Goal: Task Accomplishment & Management: Complete application form

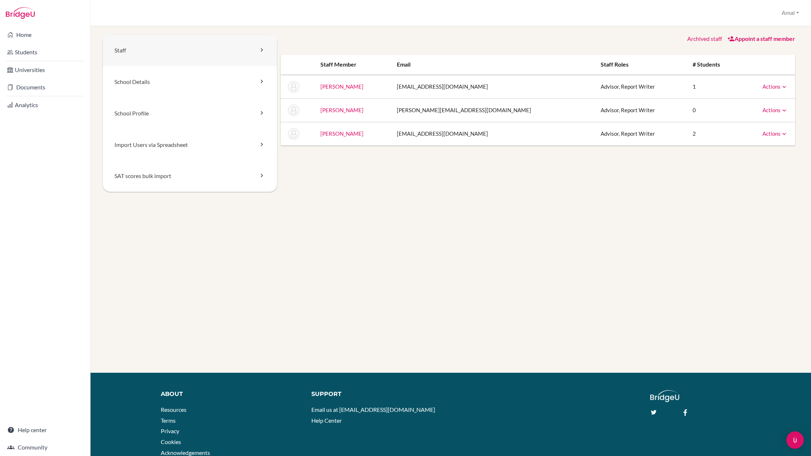
click at [261, 52] on icon at bounding box center [261, 49] width 7 height 7
click at [792, 437] on img "Open Intercom Messenger" at bounding box center [795, 440] width 9 height 9
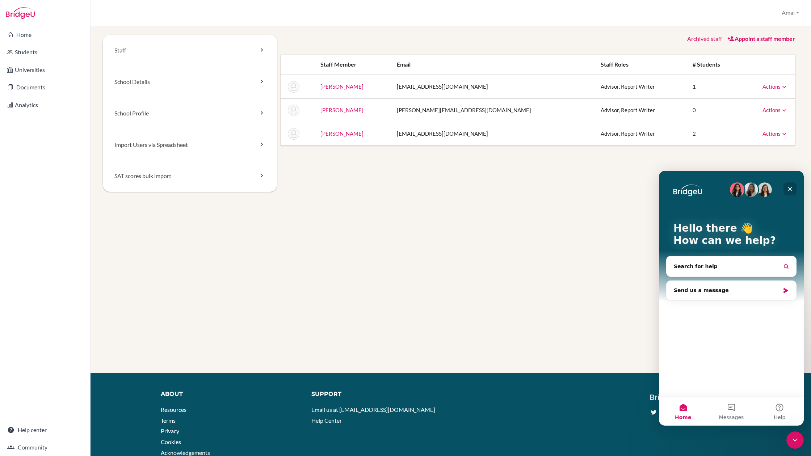
click at [789, 187] on icon "Close" at bounding box center [790, 189] width 6 height 6
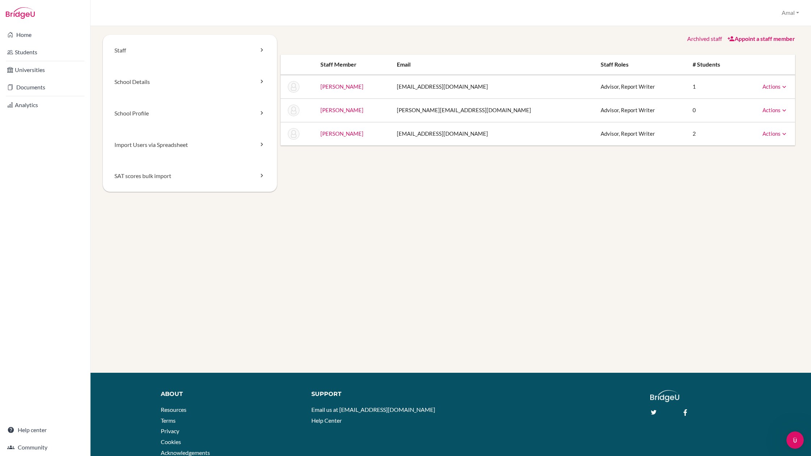
click at [764, 42] on link "Appoint a staff member" at bounding box center [762, 38] width 68 height 7
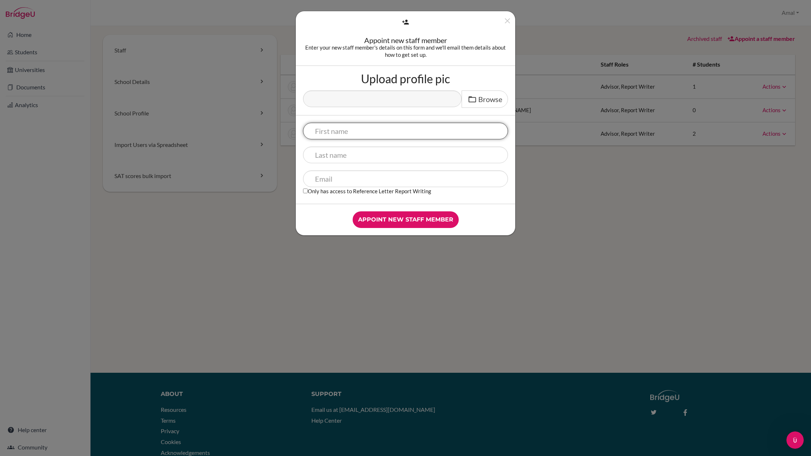
click at [332, 132] on input "text" at bounding box center [405, 131] width 205 height 17
type input "[PERSON_NAME]"
click at [340, 158] on input "text" at bounding box center [405, 155] width 205 height 17
click at [320, 152] on input "text" at bounding box center [405, 155] width 205 height 17
click at [325, 155] on input "[PERSON_NAME]" at bounding box center [405, 155] width 205 height 17
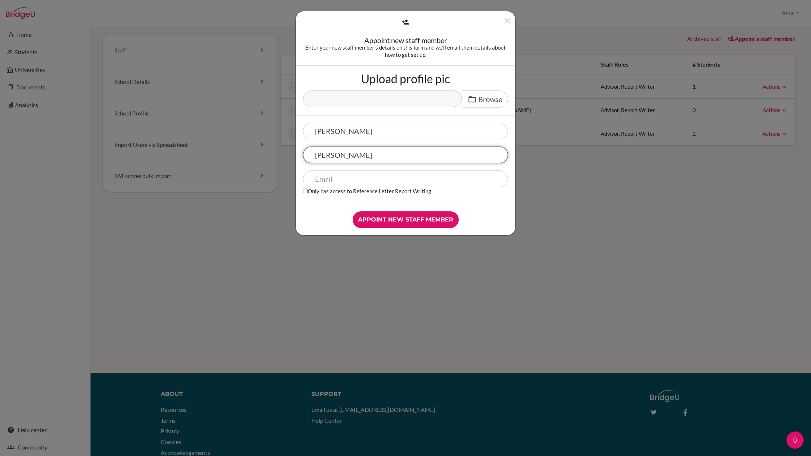
type input "[PERSON_NAME]"
click at [326, 176] on input "text" at bounding box center [405, 179] width 205 height 17
type input "d"
paste input "[PERSON_NAME][EMAIL_ADDRESS][PERSON_NAME][DOMAIN_NAME]"
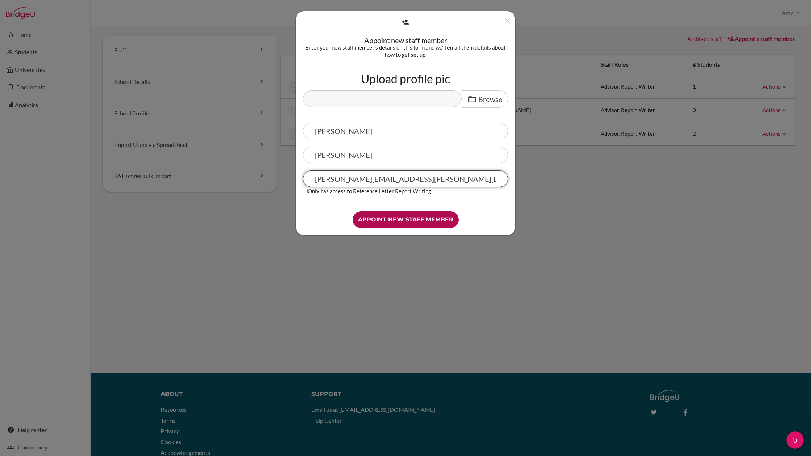
type input "[PERSON_NAME][EMAIL_ADDRESS][PERSON_NAME][DOMAIN_NAME]"
click at [391, 219] on input "Appoint new staff member" at bounding box center [406, 220] width 106 height 17
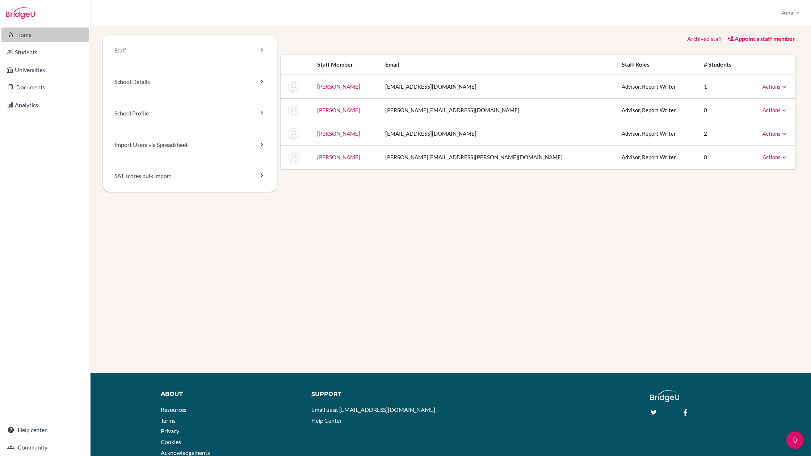
click at [30, 40] on link "Home" at bounding box center [44, 35] width 87 height 14
